Goal: Find specific page/section: Find specific page/section

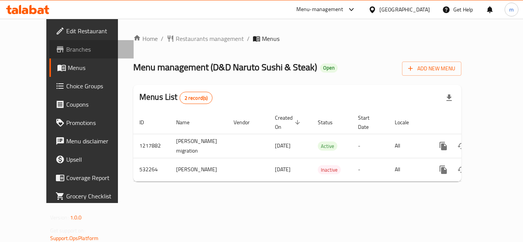
click at [66, 53] on span "Branches" at bounding box center [96, 49] width 61 height 9
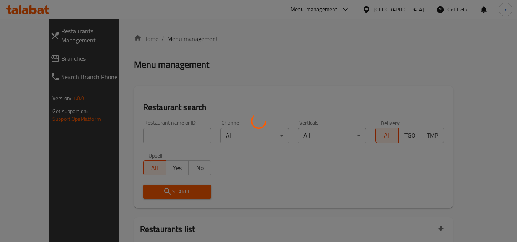
click at [37, 9] on div at bounding box center [258, 121] width 517 height 242
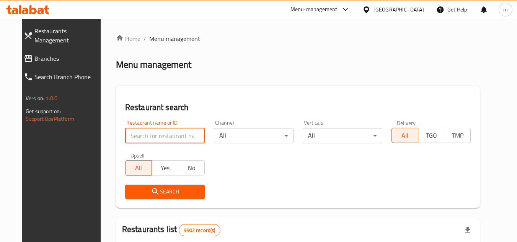
click at [142, 132] on input "search" at bounding box center [165, 135] width 80 height 15
paste input "669488"
type input "669488"
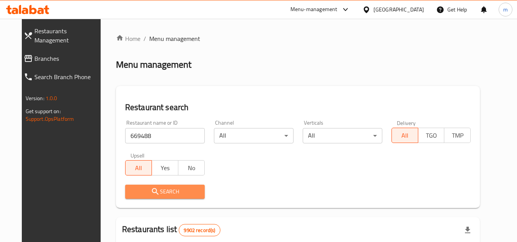
click at [171, 198] on button "Search" at bounding box center [165, 192] width 80 height 14
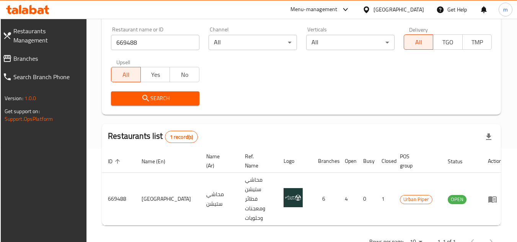
scroll to position [99, 0]
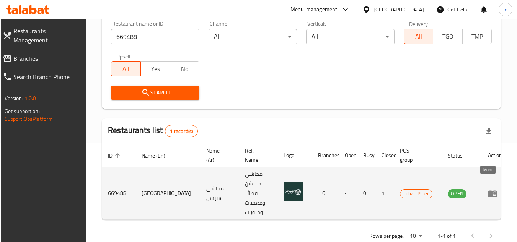
click at [489, 191] on icon "enhanced table" at bounding box center [493, 194] width 8 height 7
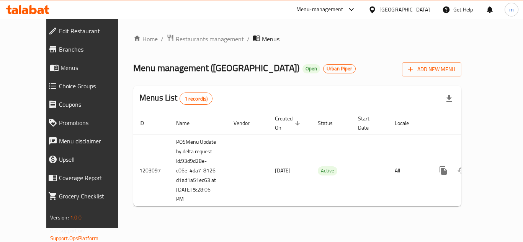
click at [29, 5] on div at bounding box center [28, 9] width 56 height 15
click at [36, 11] on icon at bounding box center [32, 9] width 7 height 9
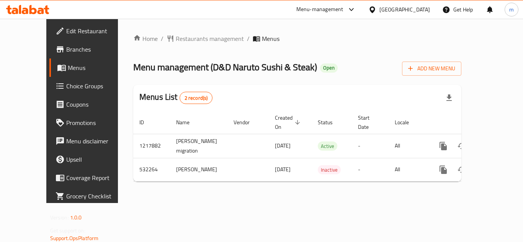
click at [39, 16] on div at bounding box center [28, 9] width 56 height 15
click at [41, 11] on icon at bounding box center [27, 9] width 43 height 9
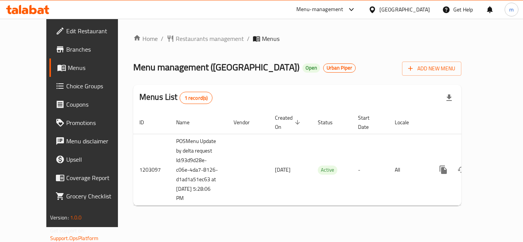
click at [337, 88] on div "Menus List 1 record(s)" at bounding box center [297, 98] width 328 height 26
click at [419, 59] on div "Menu management ( Mahashi Station ) Open Urban Piper Add New Menu" at bounding box center [297, 67] width 328 height 17
click at [44, 9] on icon at bounding box center [27, 9] width 43 height 9
